Goal: Transaction & Acquisition: Purchase product/service

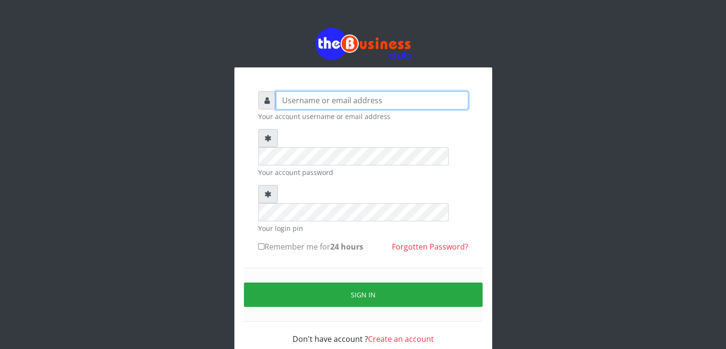
click at [382, 98] on input "text" at bounding box center [372, 100] width 192 height 18
type input "T"
type input "[EMAIL_ADDRESS][DOMAIN_NAME]"
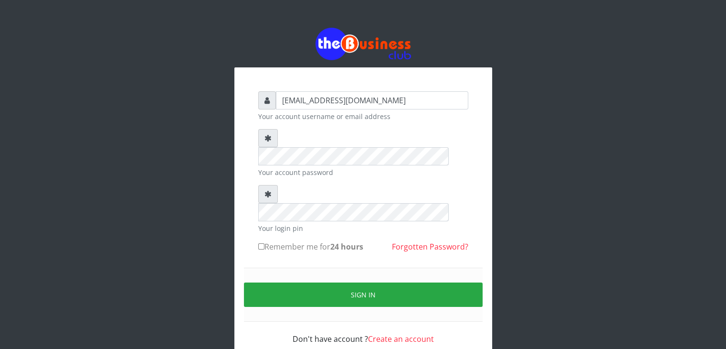
click at [329, 241] on label "Remember me for 24 hours" at bounding box center [310, 246] width 105 height 11
click at [265, 243] on input "Remember me for 24 hours" at bounding box center [261, 246] width 6 height 6
checkbox input "true"
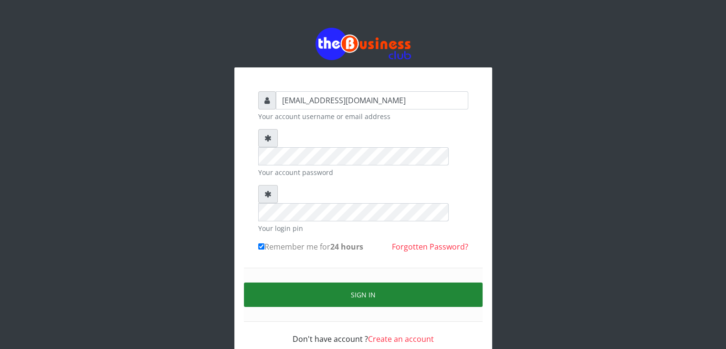
click at [353, 282] on button "Sign in" at bounding box center [363, 294] width 239 height 24
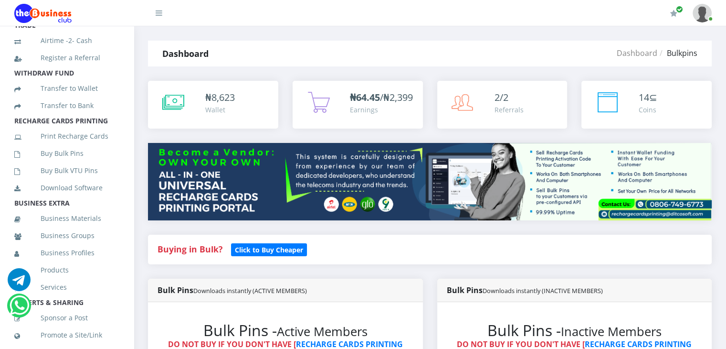
scroll to position [178, 0]
click at [62, 163] on link "Buy Bulk Pins" at bounding box center [66, 152] width 105 height 22
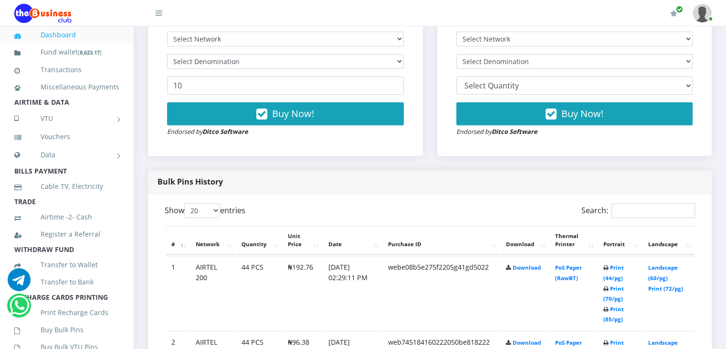
scroll to position [295, 0]
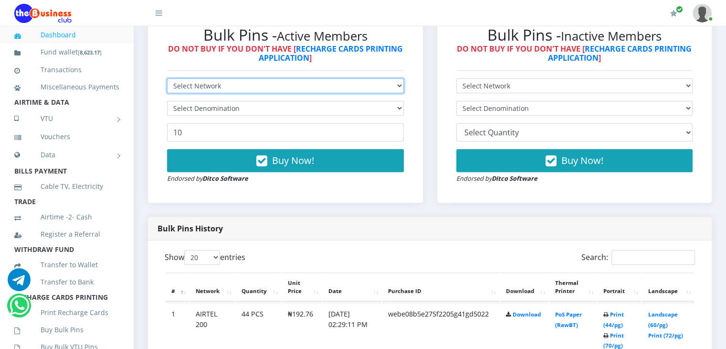
click at [400, 93] on select "Select Network MTN Globacom 9Mobile Airtel" at bounding box center [285, 85] width 237 height 15
select select "MTN"
click at [167, 89] on select "Select Network MTN Globacom 9Mobile Airtel" at bounding box center [285, 85] width 237 height 15
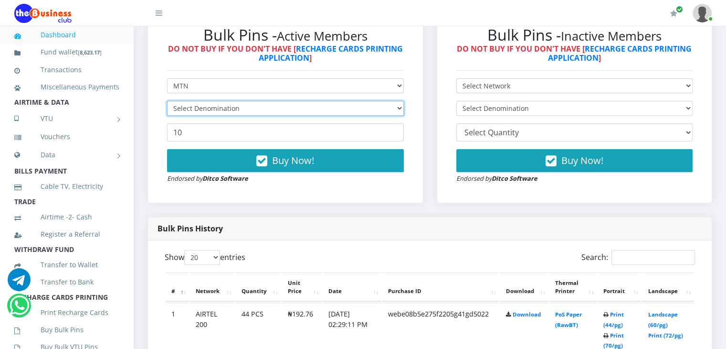
click at [361, 116] on select "Select Denomination" at bounding box center [285, 108] width 237 height 15
click at [386, 116] on select "Select Denomination" at bounding box center [285, 108] width 237 height 15
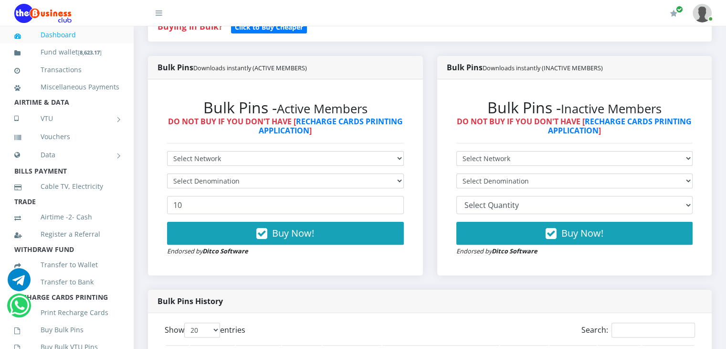
scroll to position [238, 0]
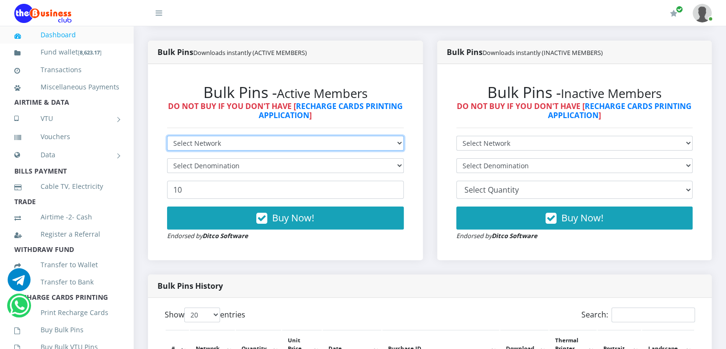
click at [350, 150] on select "Select Network MTN Globacom 9Mobile Airtel" at bounding box center [285, 143] width 237 height 15
select select "MTN"
click at [167, 146] on select "Select Network MTN Globacom 9Mobile Airtel" at bounding box center [285, 143] width 237 height 15
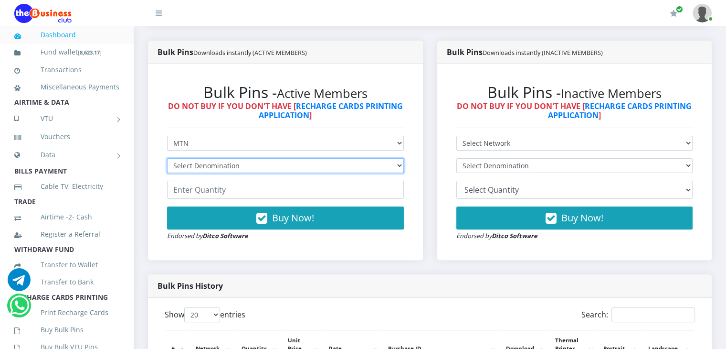
click at [311, 173] on select "Select Denomination MTN NGN100 - ₦96.99 MTN NGN200 - ₦193.98 MTN NGN400 - ₦387.…" at bounding box center [285, 165] width 237 height 15
select select "96.99-100"
click at [167, 169] on select "Select Denomination MTN NGN100 - ₦96.99 MTN NGN200 - ₦193.98 MTN NGN400 - ₦387.…" at bounding box center [285, 165] width 237 height 15
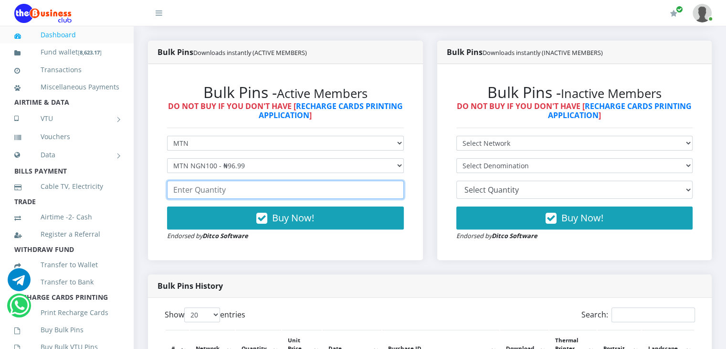
click at [296, 199] on input "number" at bounding box center [285, 190] width 237 height 18
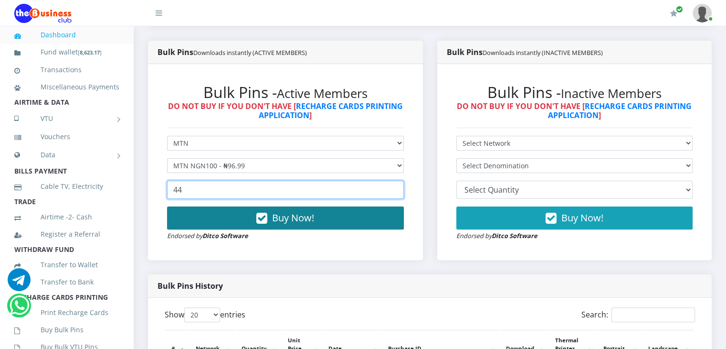
type input "44"
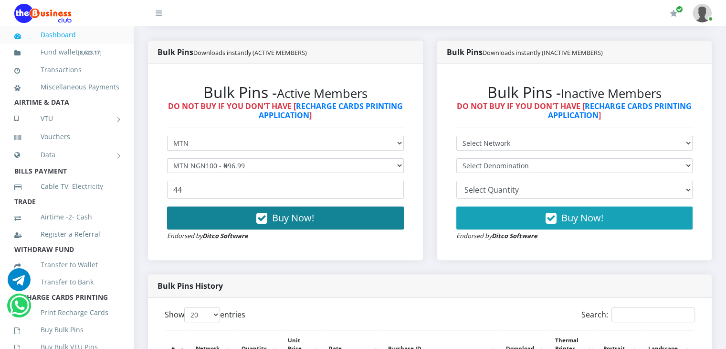
click at [318, 227] on button "Buy Now!" at bounding box center [285, 217] width 237 height 23
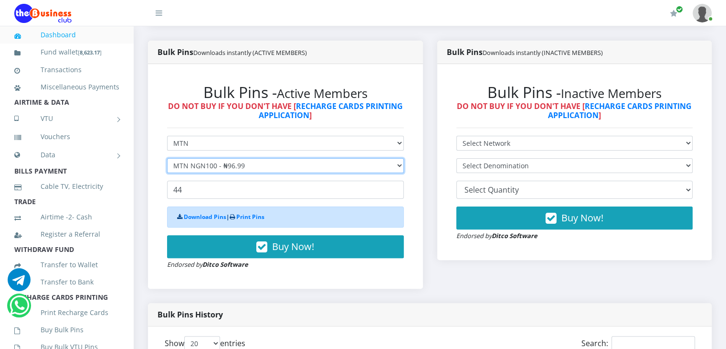
click at [336, 173] on select "Select Denomination MTN NGN100 - ₦96.99 MTN NGN200 - ₦193.98 MTN NGN400 - ₦387.…" at bounding box center [285, 165] width 237 height 15
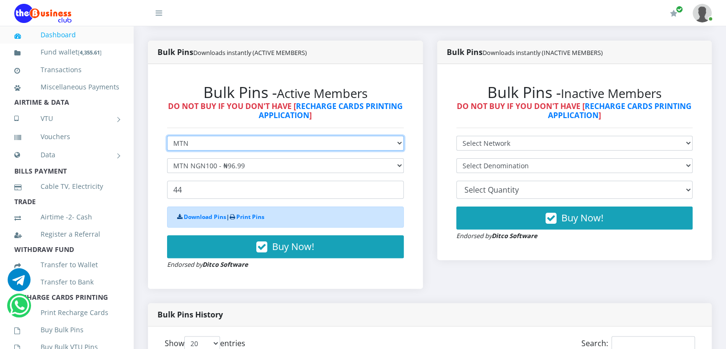
click at [338, 150] on select "Select Network MTN Globacom 9Mobile Airtel" at bounding box center [285, 143] width 237 height 15
select select "Airtel"
click at [167, 146] on select "Select Network MTN Globacom 9Mobile Airtel" at bounding box center [285, 143] width 237 height 15
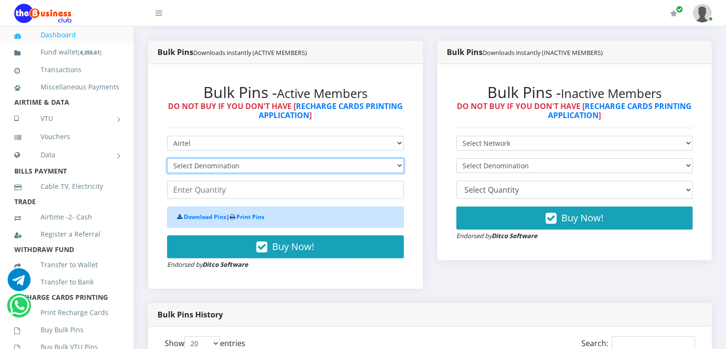
click at [298, 173] on select "Select Denomination Airtel NGN100 - ₦96.38 Airtel NGN200 - ₦192.76 Airtel NGN50…" at bounding box center [285, 165] width 237 height 15
select select "96.38-100"
click at [167, 169] on select "Select Denomination Airtel NGN100 - ₦96.38 Airtel NGN200 - ₦192.76 Airtel NGN50…" at bounding box center [285, 165] width 237 height 15
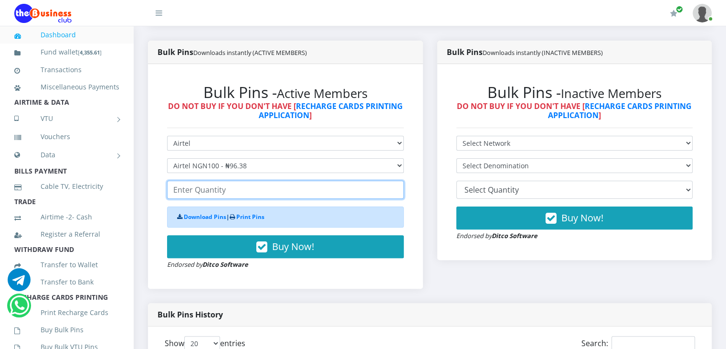
click at [277, 199] on input "number" at bounding box center [285, 190] width 237 height 18
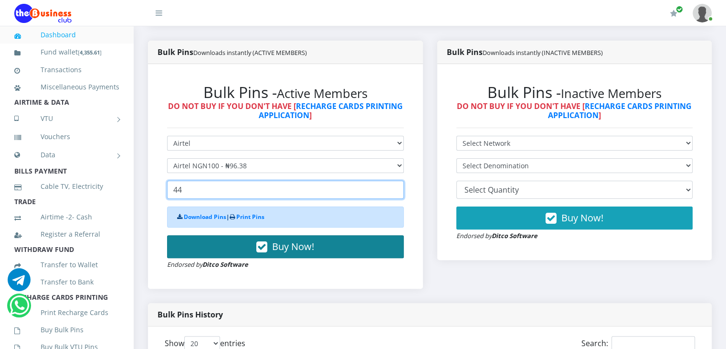
type input "44"
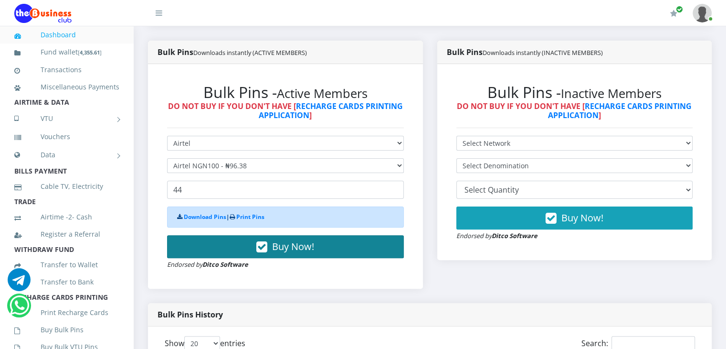
click at [287, 253] on span "Buy Now!" at bounding box center [293, 246] width 42 height 13
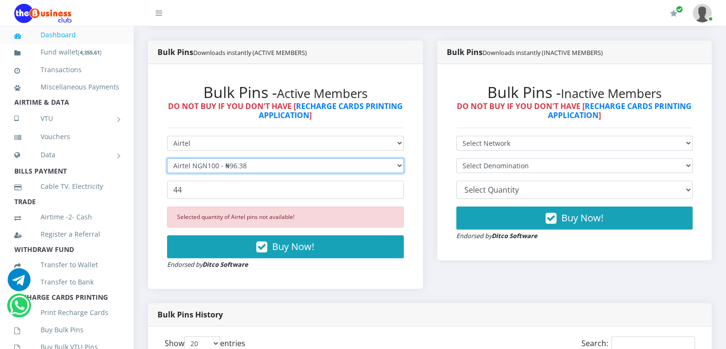
click at [311, 173] on select "Select Denomination Airtel NGN100 - ₦96.38 Airtel NGN200 - ₦192.76 Airtel NGN50…" at bounding box center [285, 165] width 237 height 15
select select "192.76-200"
click at [167, 169] on select "Select Denomination Airtel NGN100 - ₦96.38 Airtel NGN200 - ₦192.76 Airtel NGN50…" at bounding box center [285, 165] width 237 height 15
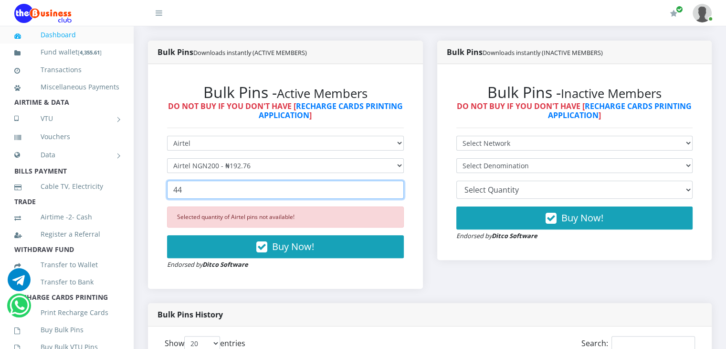
click at [285, 199] on input "44" at bounding box center [285, 190] width 237 height 18
type input "4"
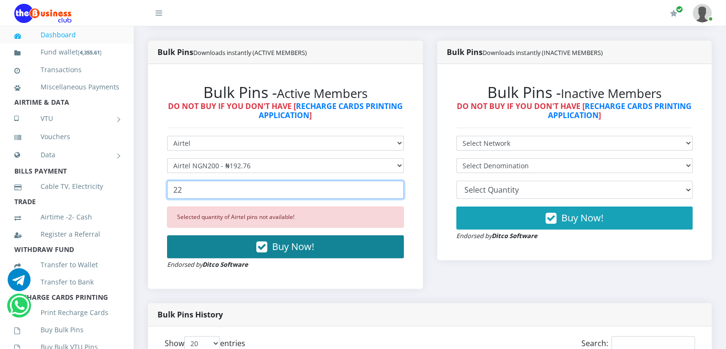
type input "22"
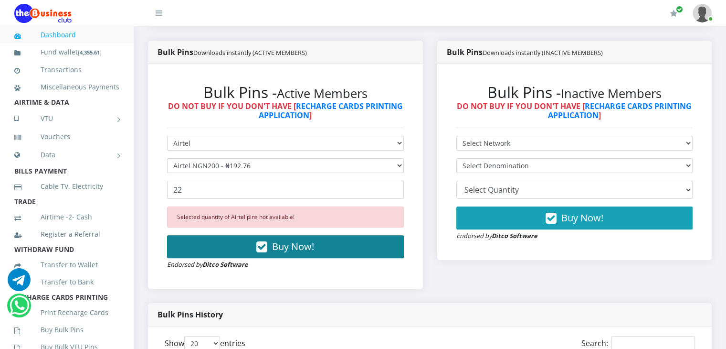
click at [314, 253] on span "Buy Now!" at bounding box center [293, 246] width 42 height 13
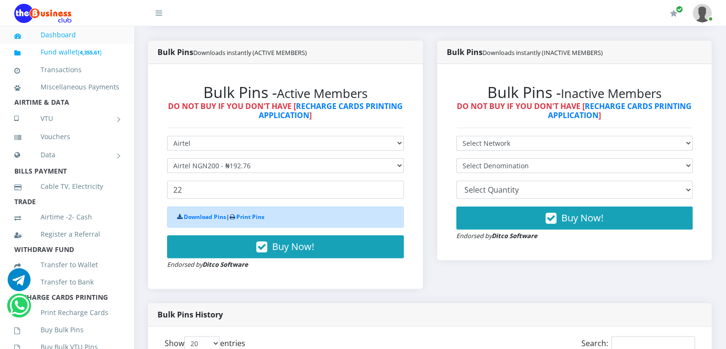
click at [56, 49] on link "Fund wallet [ 4,355.61 ]" at bounding box center [66, 52] width 105 height 22
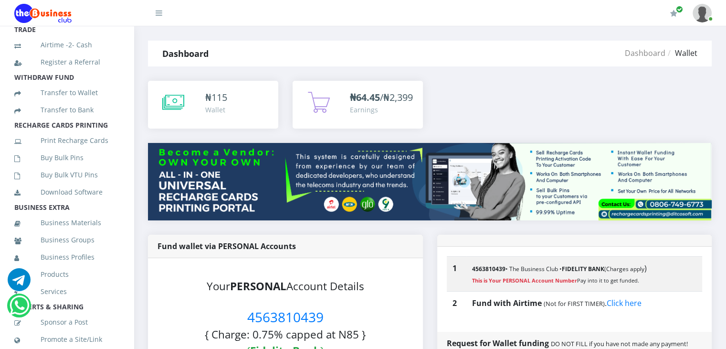
scroll to position [171, 0]
click at [56, 169] on link "Buy Bulk Pins" at bounding box center [66, 158] width 105 height 22
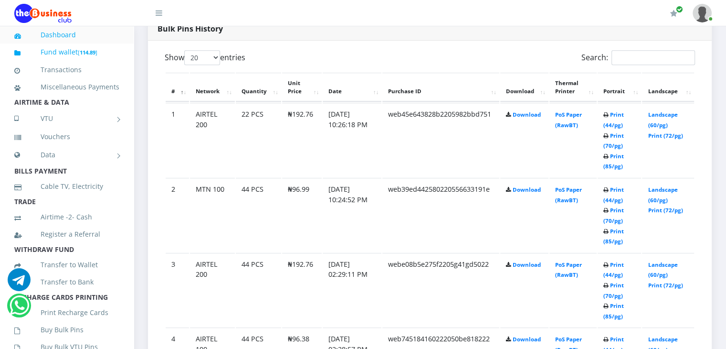
click at [53, 51] on link "Fund wallet [ 114.89 ]" at bounding box center [66, 52] width 105 height 22
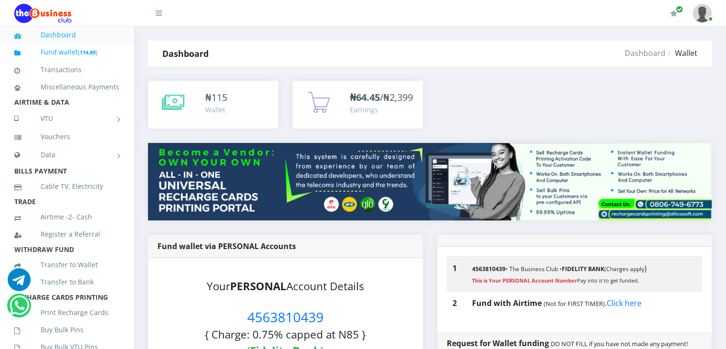
click at [43, 53] on link "Fund wallet [ 114.89 ]" at bounding box center [66, 52] width 105 height 22
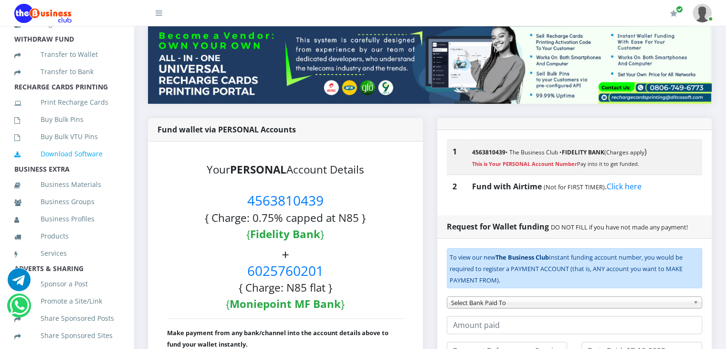
scroll to position [223, 0]
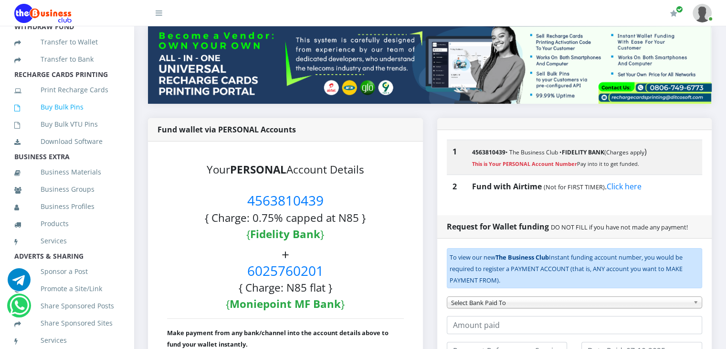
click at [52, 118] on link "Buy Bulk Pins" at bounding box center [66, 107] width 105 height 22
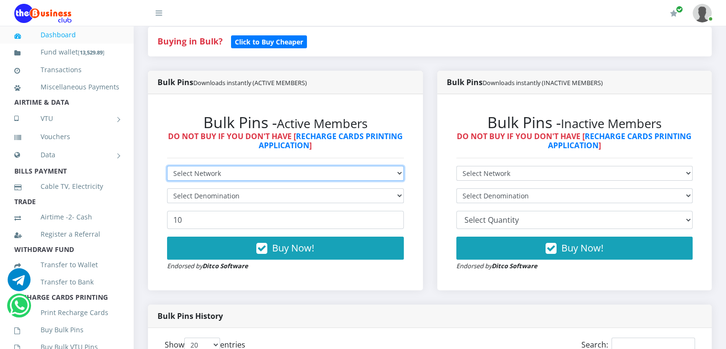
click at [397, 181] on select "Select Network MTN Globacom 9Mobile Airtel" at bounding box center [285, 173] width 237 height 15
select select "MTN"
click at [167, 176] on select "Select Network MTN Globacom 9Mobile Airtel" at bounding box center [285, 173] width 237 height 15
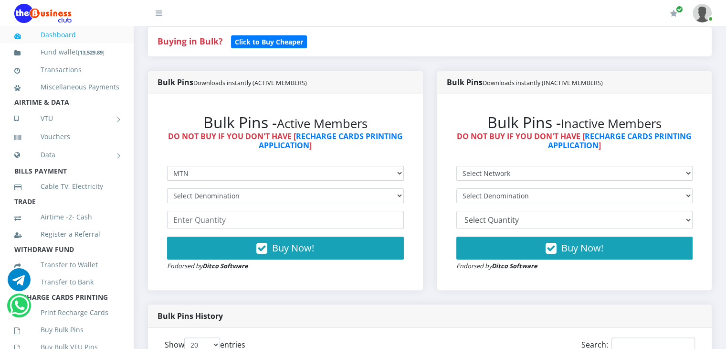
click at [280, 216] on form "Select Network MTN Globacom 9Mobile Airtel Select Denomination Buy Now! Endorse…" at bounding box center [285, 218] width 237 height 105
click at [253, 214] on form "Select Network MTN Globacom 9Mobile Airtel Select Denomination MTN NGN100 - ₦96…" at bounding box center [285, 218] width 237 height 105
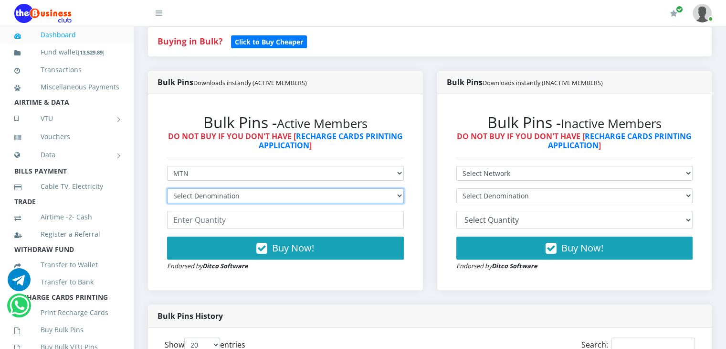
click at [252, 203] on select "Select Denomination MTN NGN100 - ₦96.99 MTN NGN200 - ₦193.98 MTN NGN400 - ₦387.…" at bounding box center [285, 195] width 237 height 15
select select "193.98-200"
click at [167, 199] on select "Select Denomination MTN NGN100 - ₦96.99 MTN NGN200 - ₦193.98 MTN NGN400 - ₦387.…" at bounding box center [285, 195] width 237 height 15
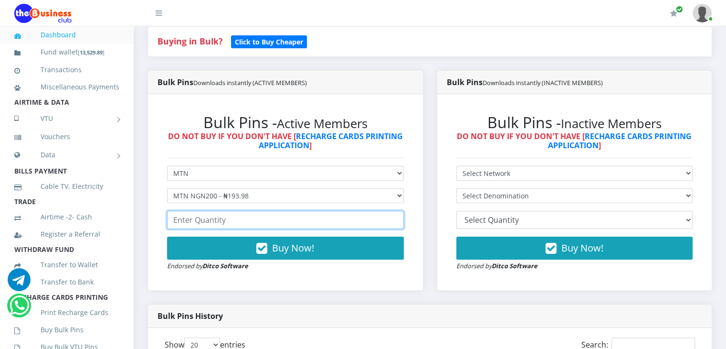
click at [232, 229] on input "number" at bounding box center [285, 220] width 237 height 18
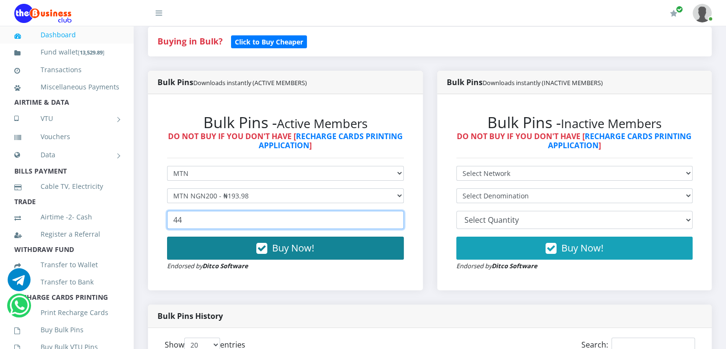
type input "44"
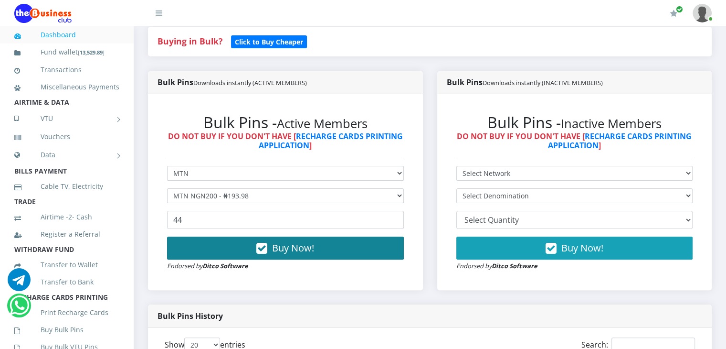
click at [310, 252] on span "Buy Now!" at bounding box center [293, 247] width 42 height 13
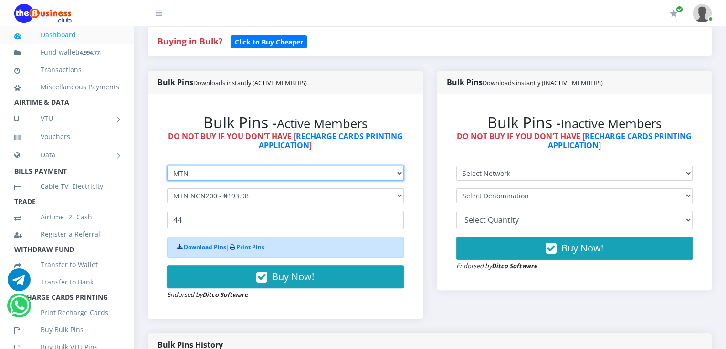
click at [245, 181] on select "Select Network MTN Globacom 9Mobile Airtel" at bounding box center [285, 173] width 237 height 15
select select "Airtel"
click at [167, 176] on select "Select Network MTN Globacom 9Mobile Airtel" at bounding box center [285, 173] width 237 height 15
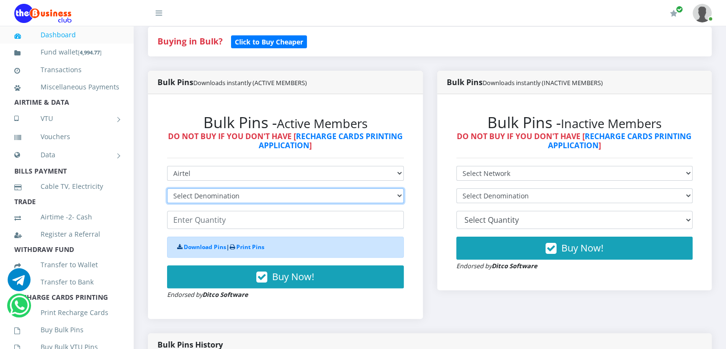
click at [212, 203] on select "Select Denomination Airtel NGN100 - ₦96.38 Airtel NGN200 - ₦192.76 Airtel NGN50…" at bounding box center [285, 195] width 237 height 15
click at [167, 199] on select "Select Denomination Airtel NGN100 - ₦96.38 Airtel NGN200 - ₦192.76 Airtel NGN50…" at bounding box center [285, 195] width 237 height 15
click at [212, 203] on select "Select Denomination Airtel NGN100 - ₦96.38 Airtel NGN200 - ₦192.76 Airtel NGN50…" at bounding box center [285, 195] width 237 height 15
select select "481.9-500"
click at [167, 199] on select "Select Denomination Airtel NGN100 - ₦96.38 Airtel NGN200 - ₦192.76 Airtel NGN50…" at bounding box center [285, 195] width 237 height 15
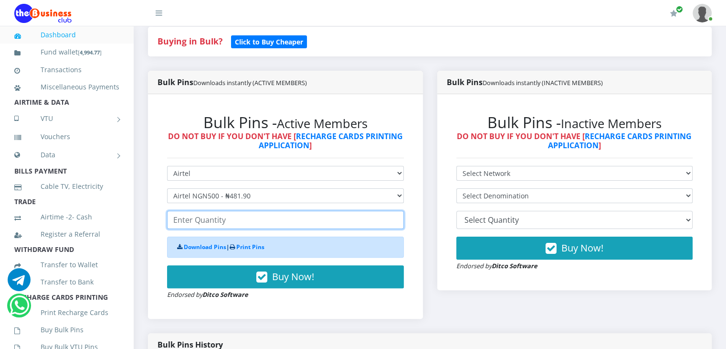
click at [229, 229] on input "number" at bounding box center [285, 220] width 237 height 18
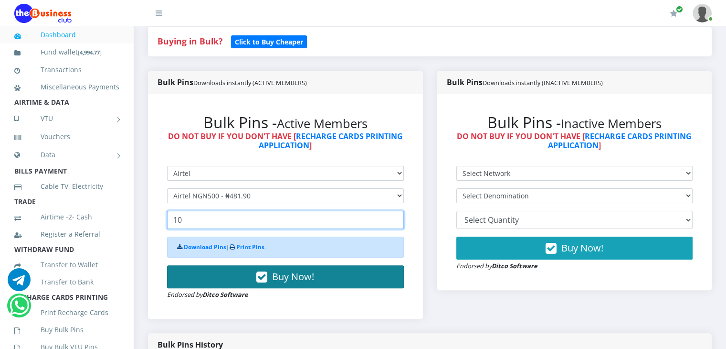
type input "10"
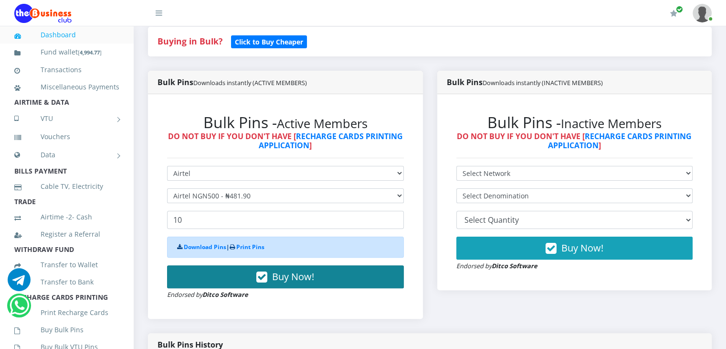
click at [301, 283] on span "Buy Now!" at bounding box center [293, 276] width 42 height 13
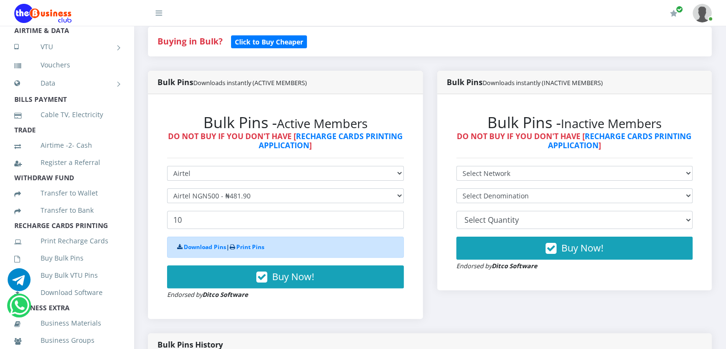
scroll to position [122, 0]
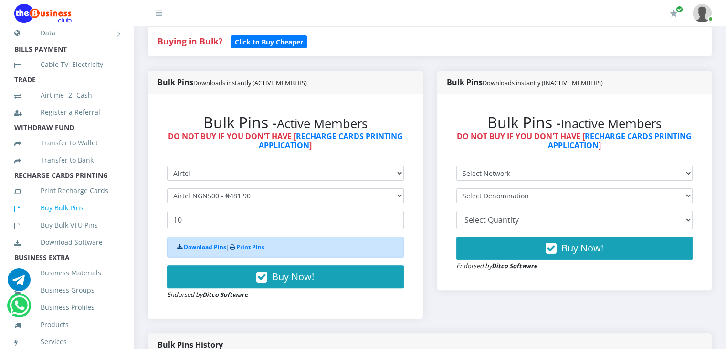
click at [64, 217] on link "Buy Bulk Pins" at bounding box center [66, 208] width 105 height 22
